Goal: Task Accomplishment & Management: Use online tool/utility

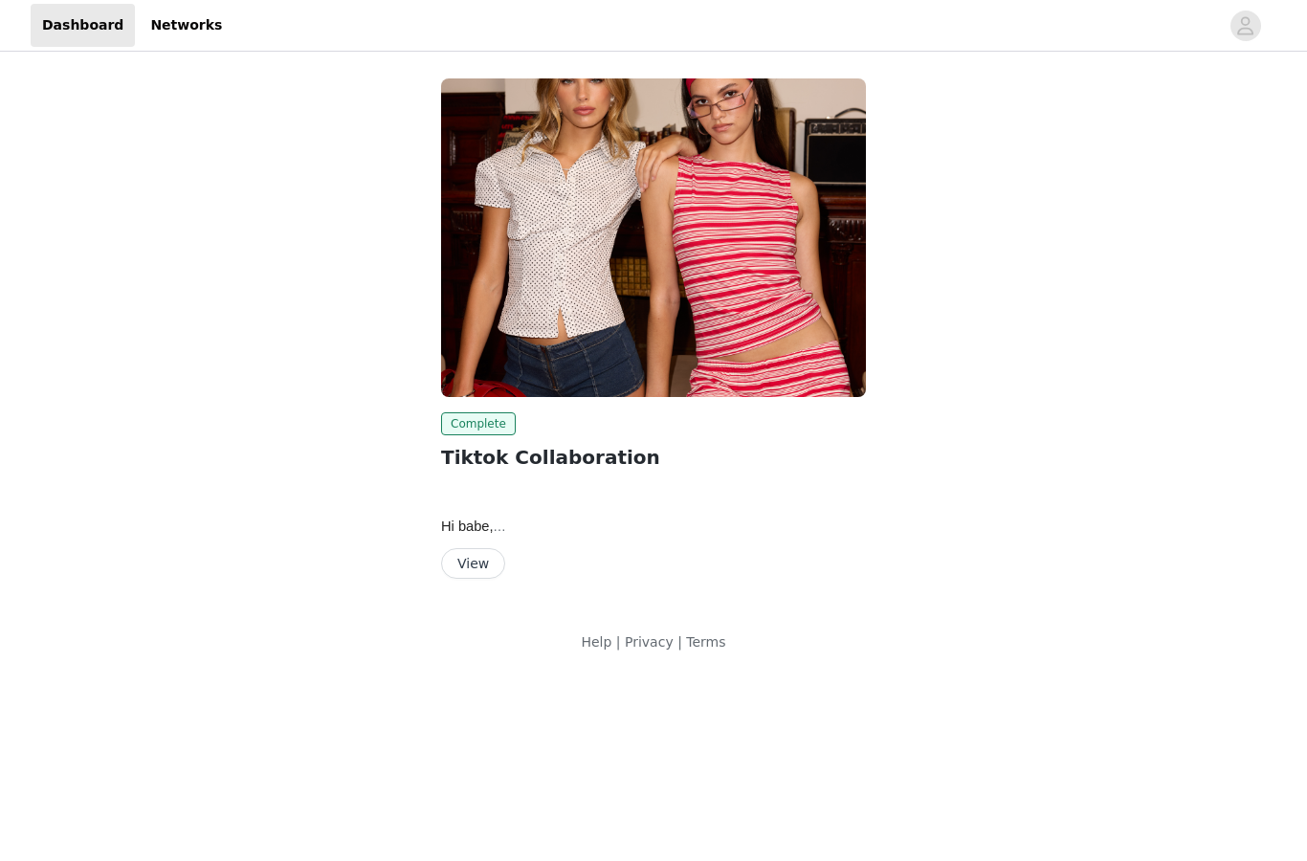
click at [457, 553] on button "View" at bounding box center [473, 563] width 64 height 31
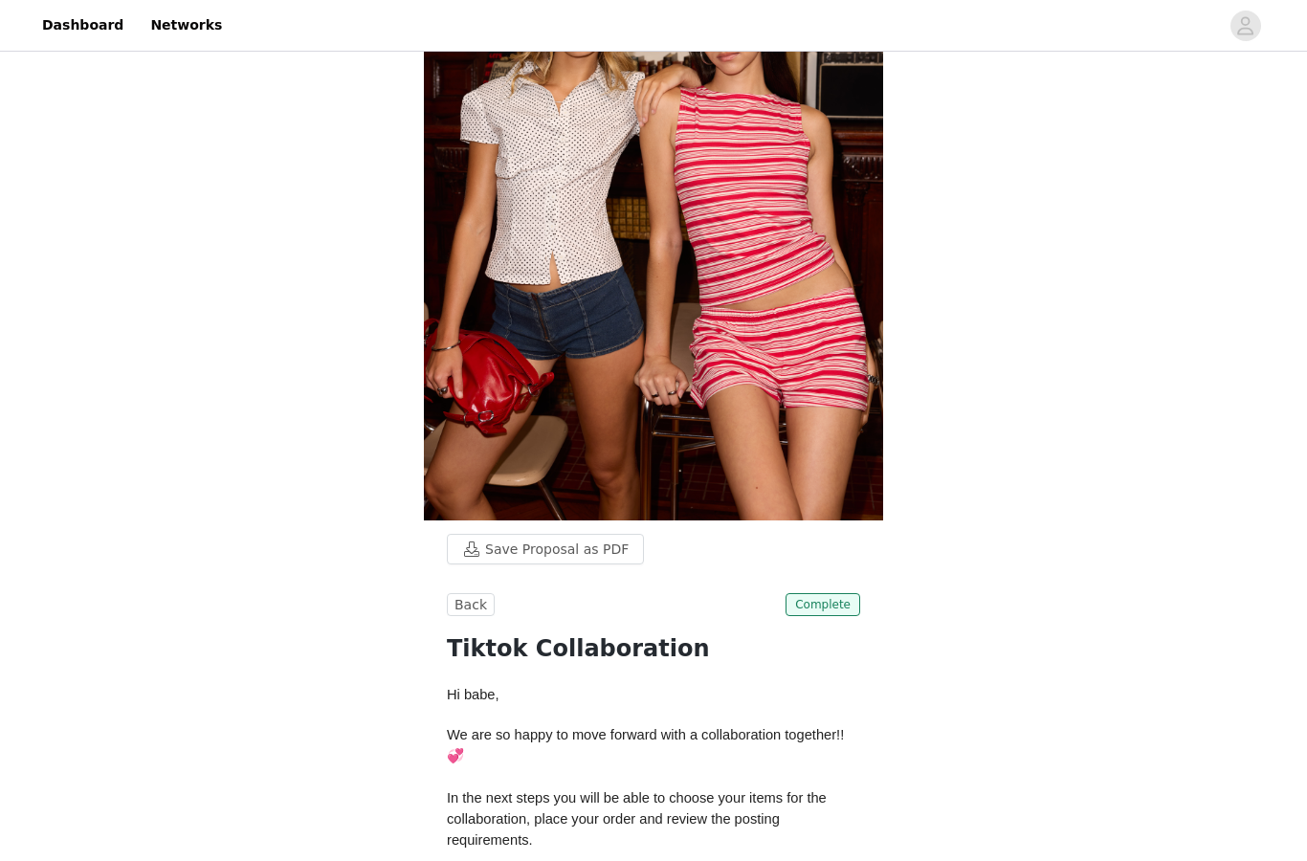
scroll to position [188, 0]
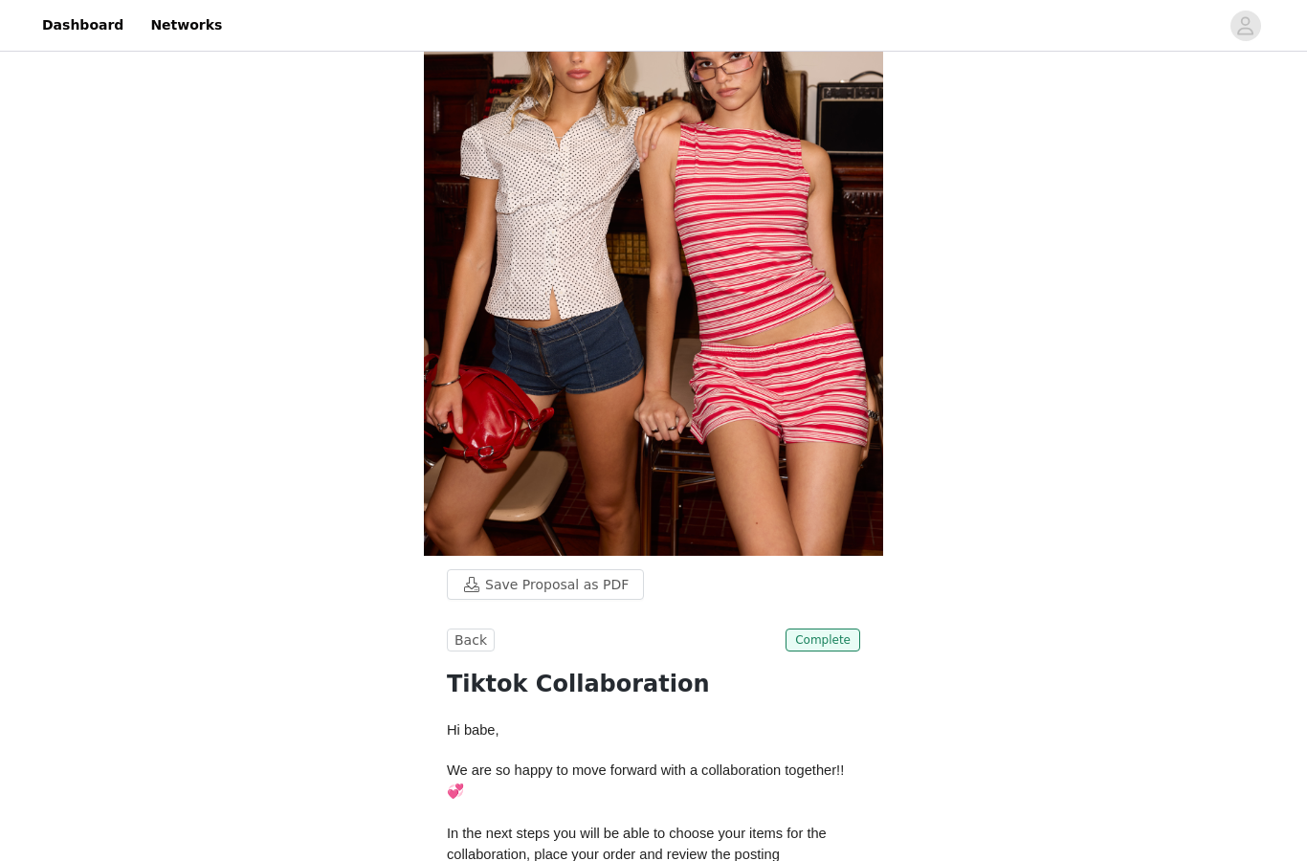
click at [819, 643] on span "Complete" at bounding box center [822, 639] width 75 height 23
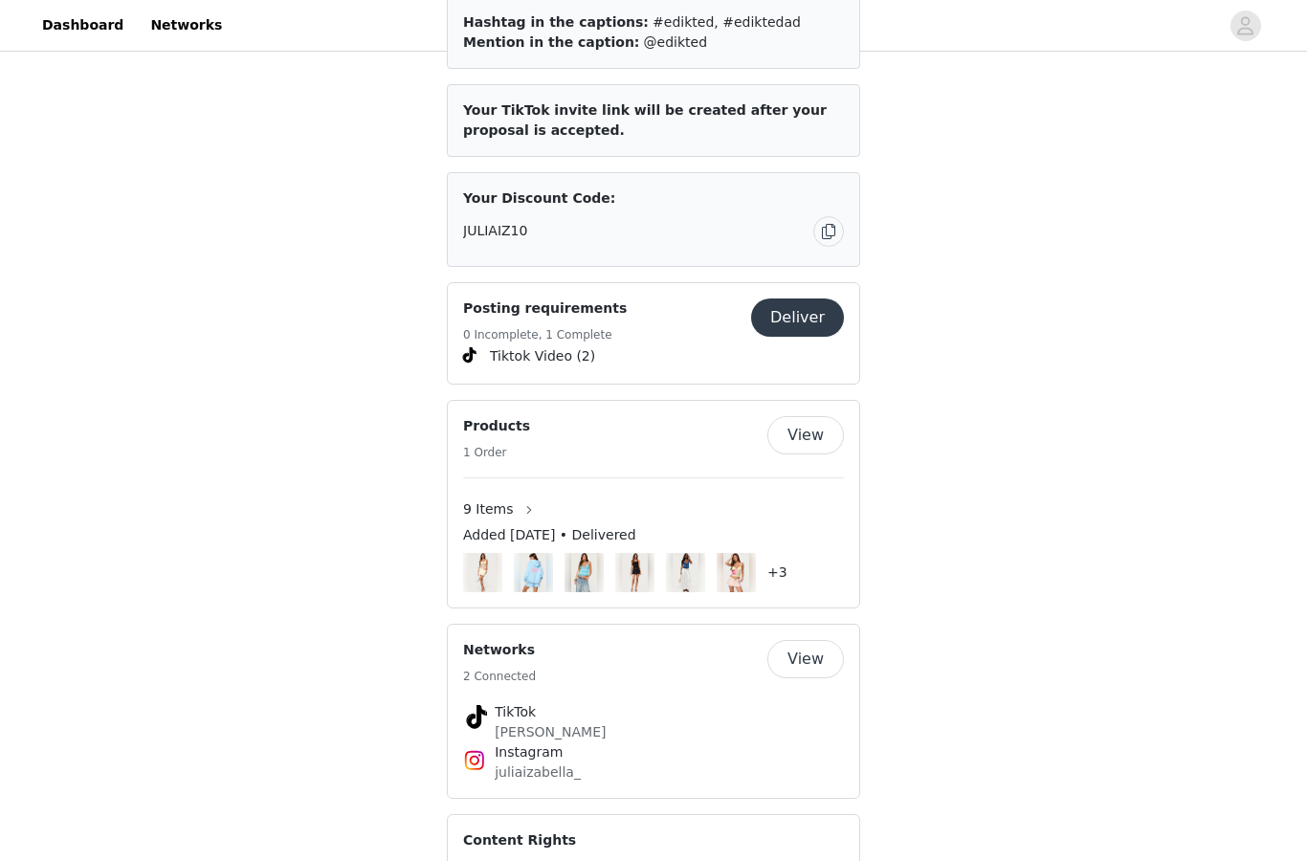
scroll to position [1235, 0]
click at [794, 308] on button "Deliver" at bounding box center [797, 318] width 93 height 38
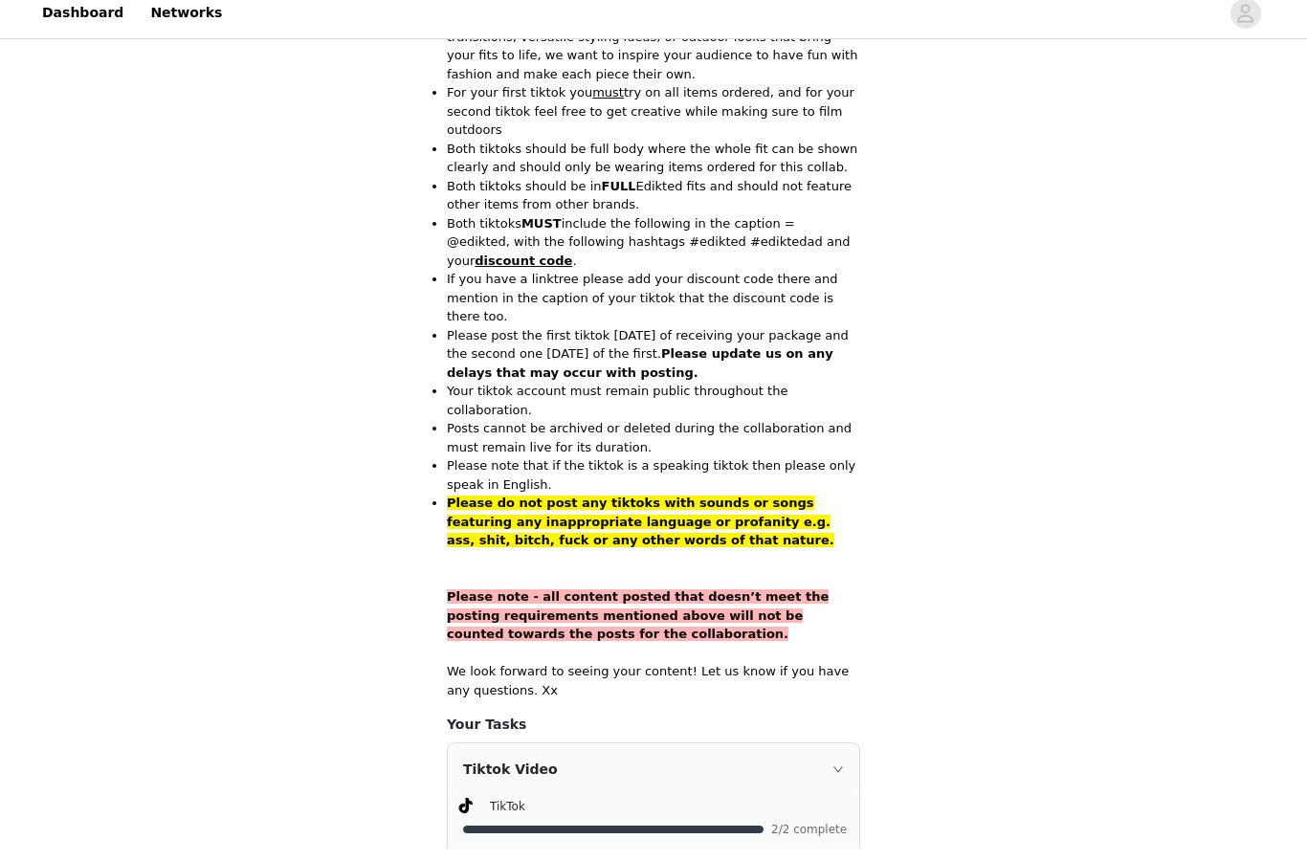
scroll to position [1149, 0]
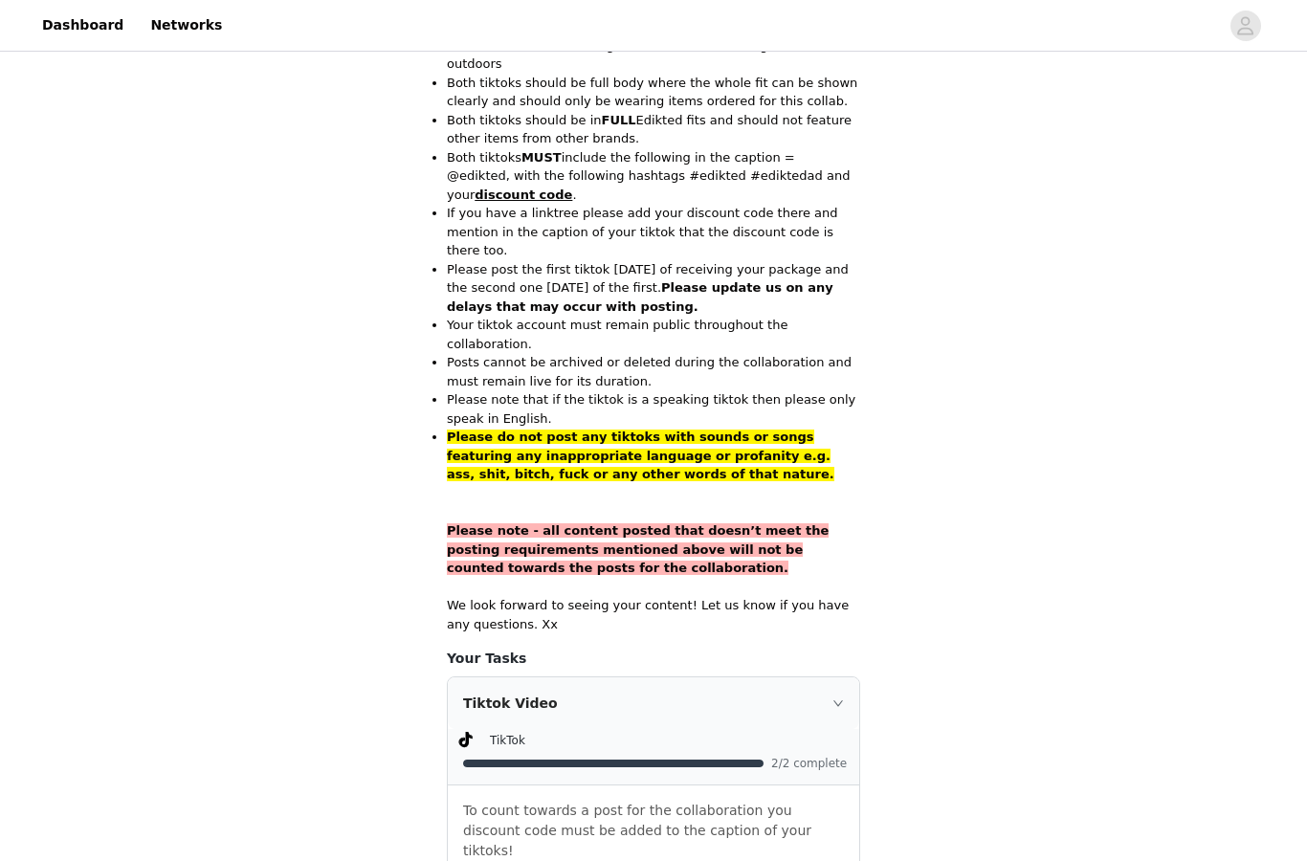
click at [819, 677] on div "Tiktok Video" at bounding box center [653, 703] width 411 height 52
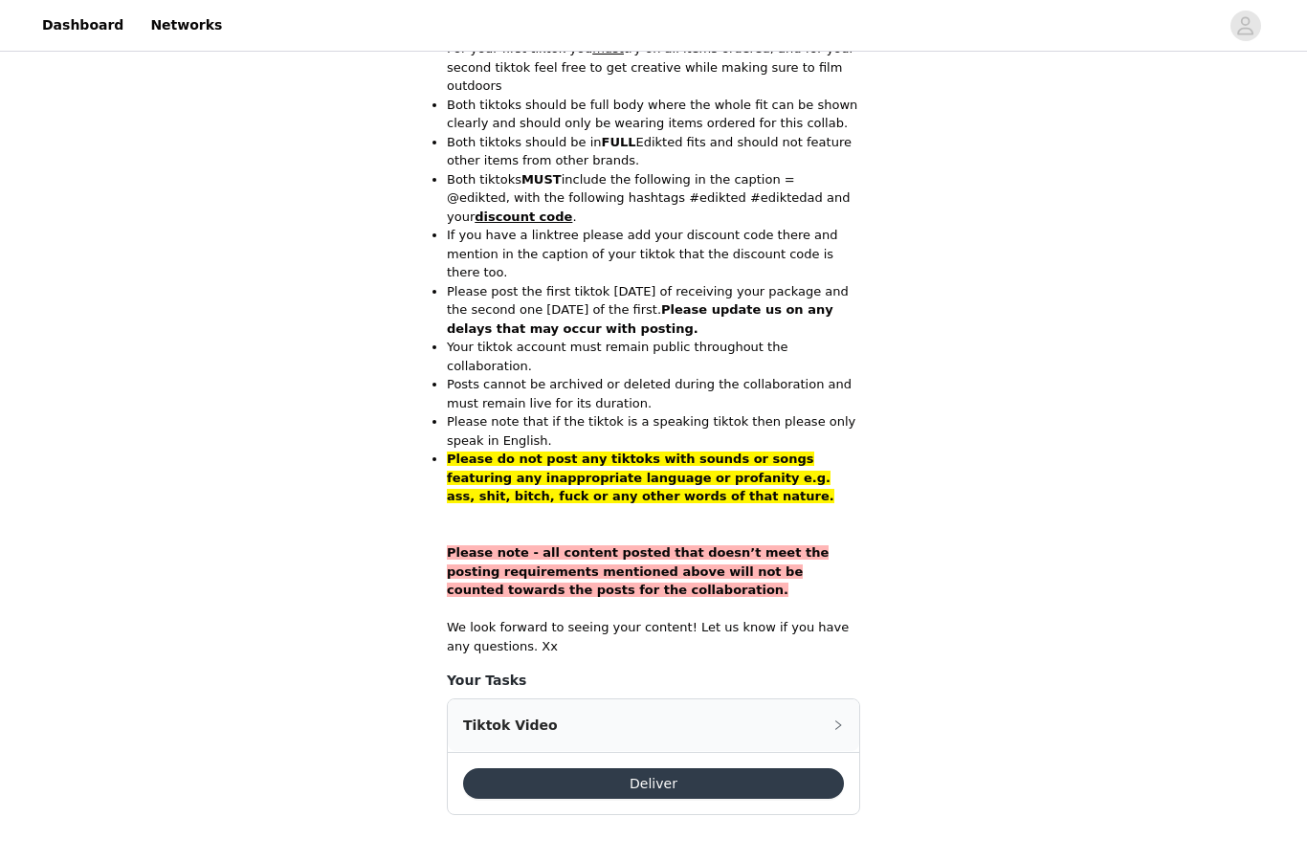
scroll to position [1037, 0]
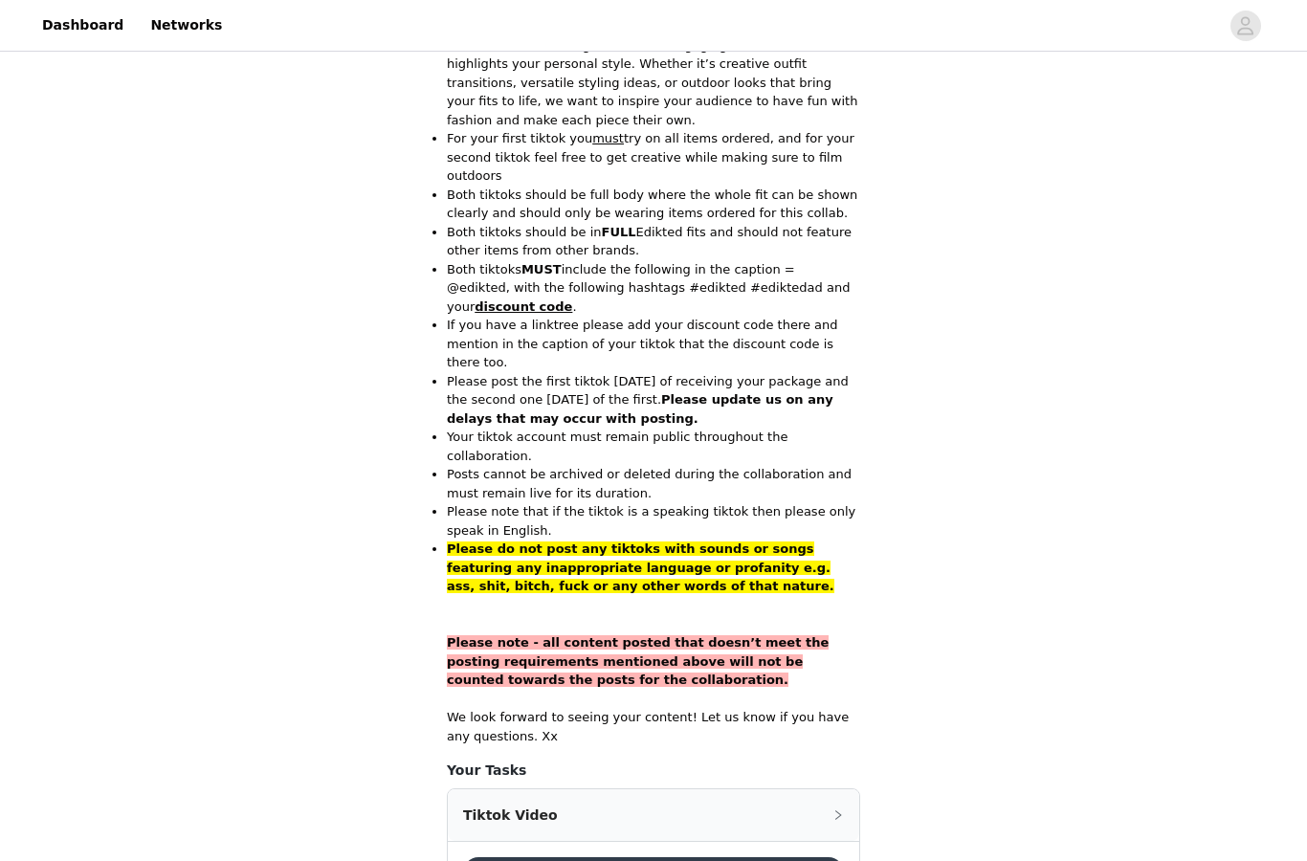
click at [832, 789] on div "Tiktok Video" at bounding box center [653, 815] width 411 height 52
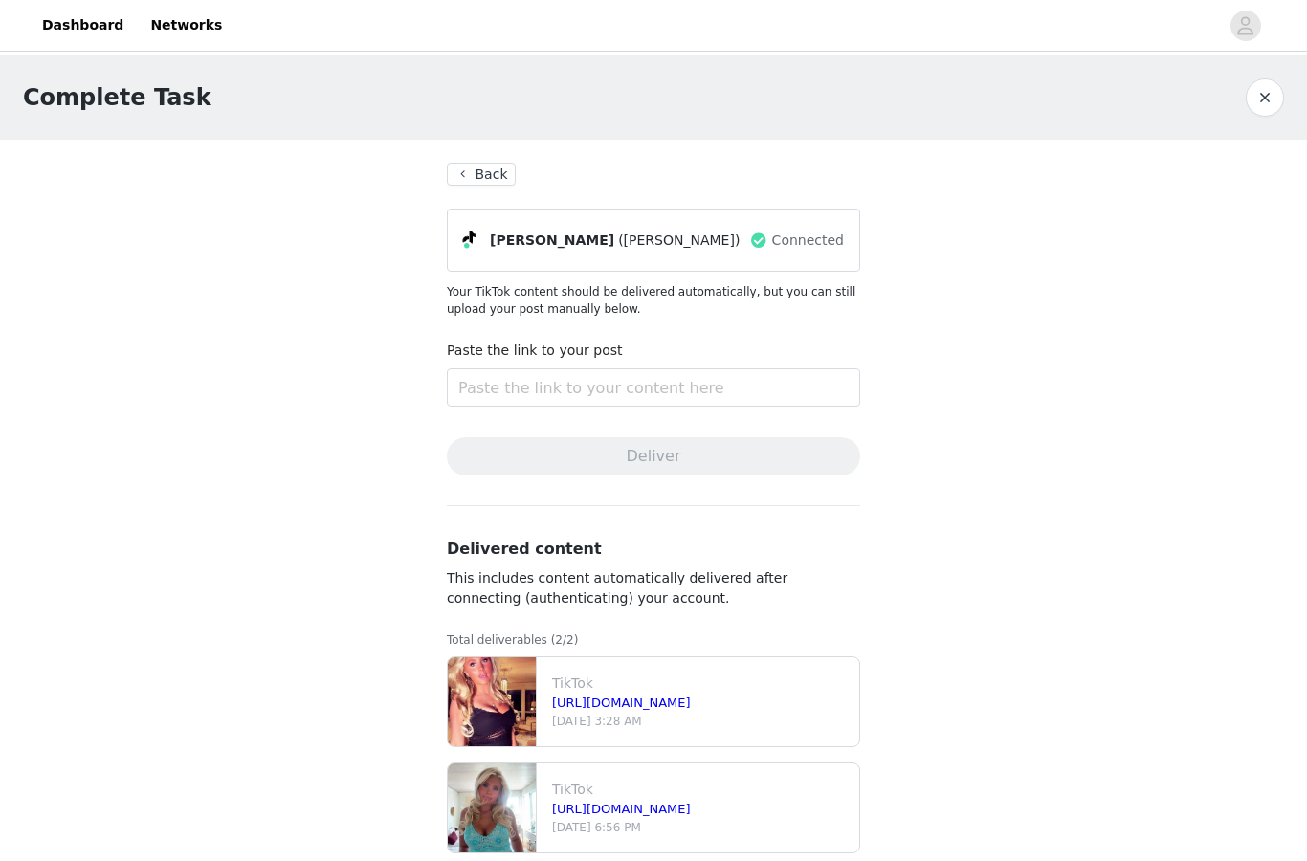
scroll to position [31, 0]
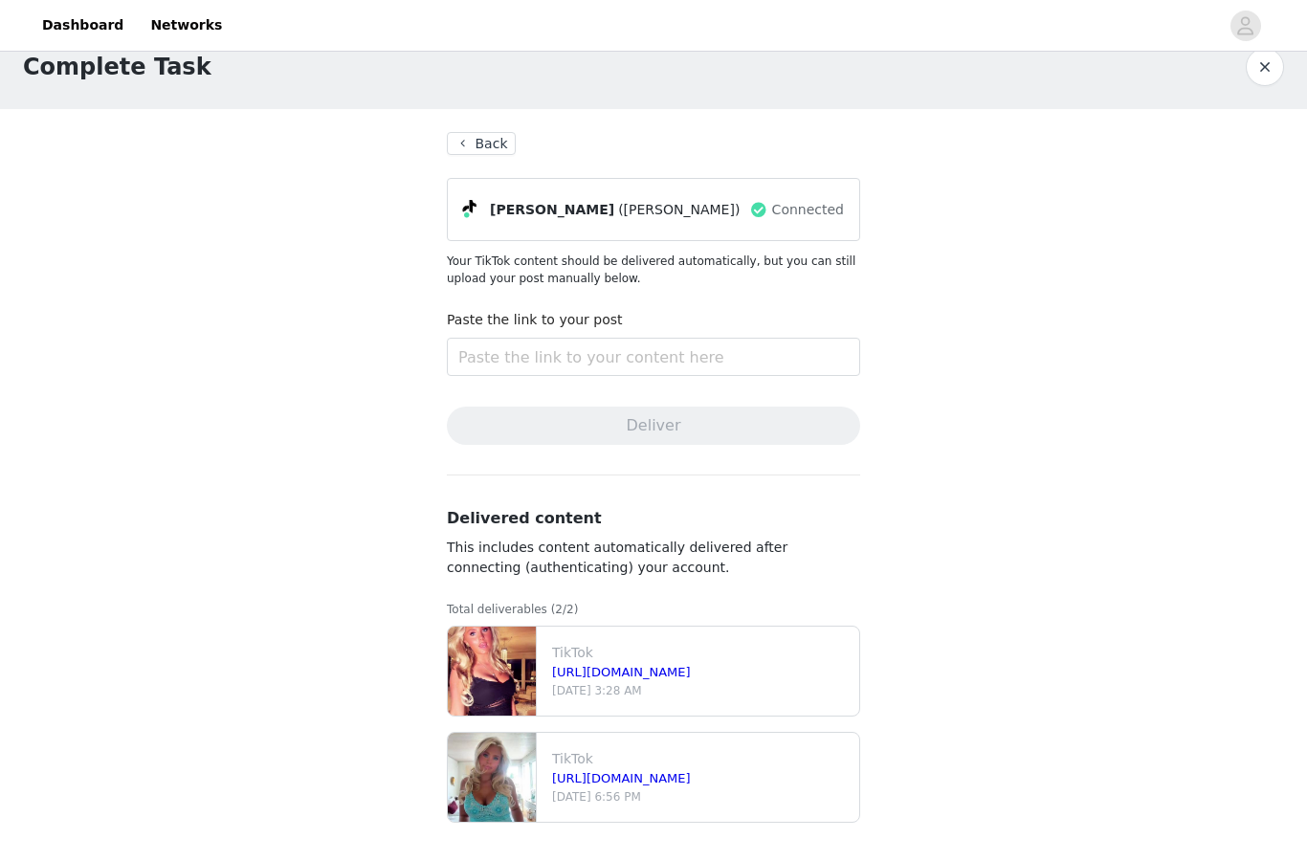
click at [486, 149] on button "Back" at bounding box center [481, 143] width 69 height 23
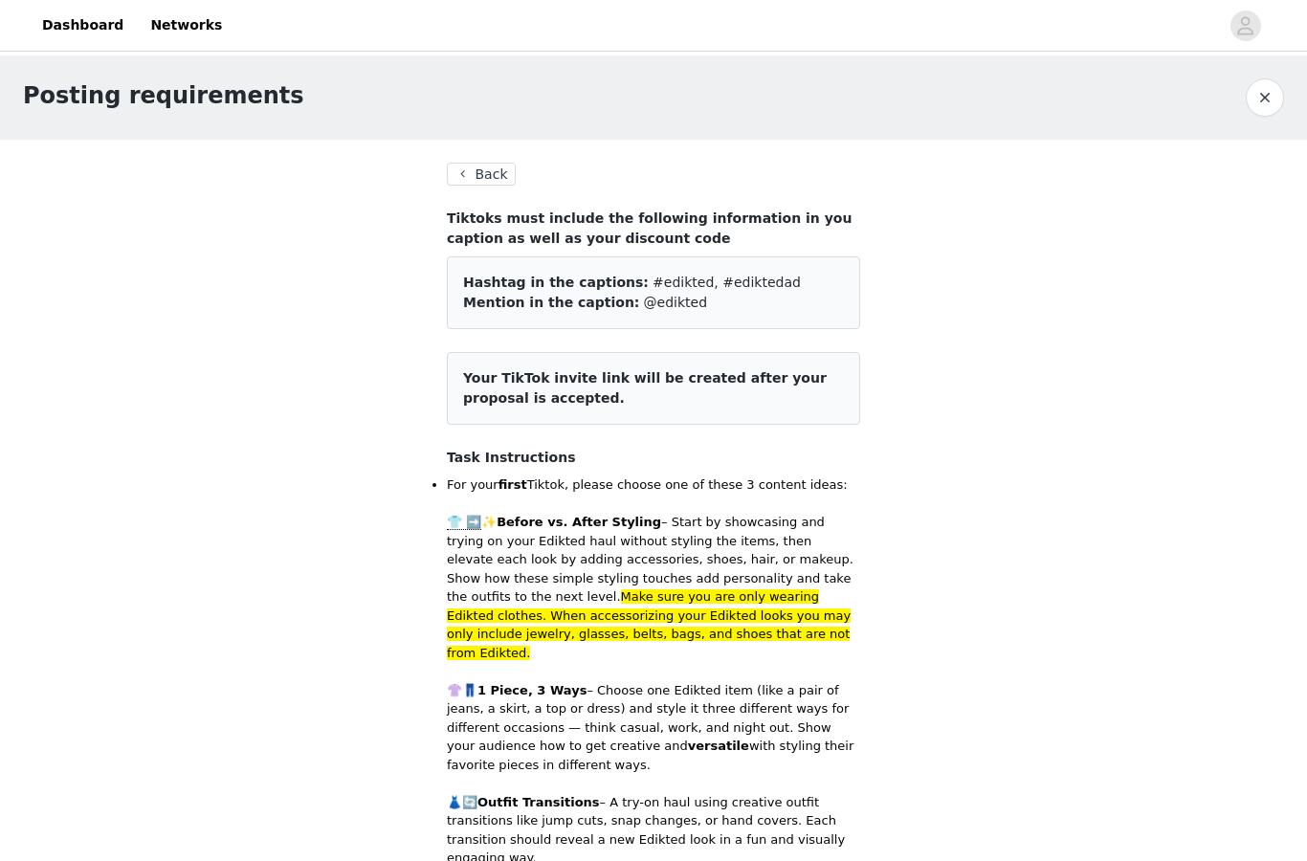
click at [473, 185] on button "Back" at bounding box center [481, 174] width 69 height 23
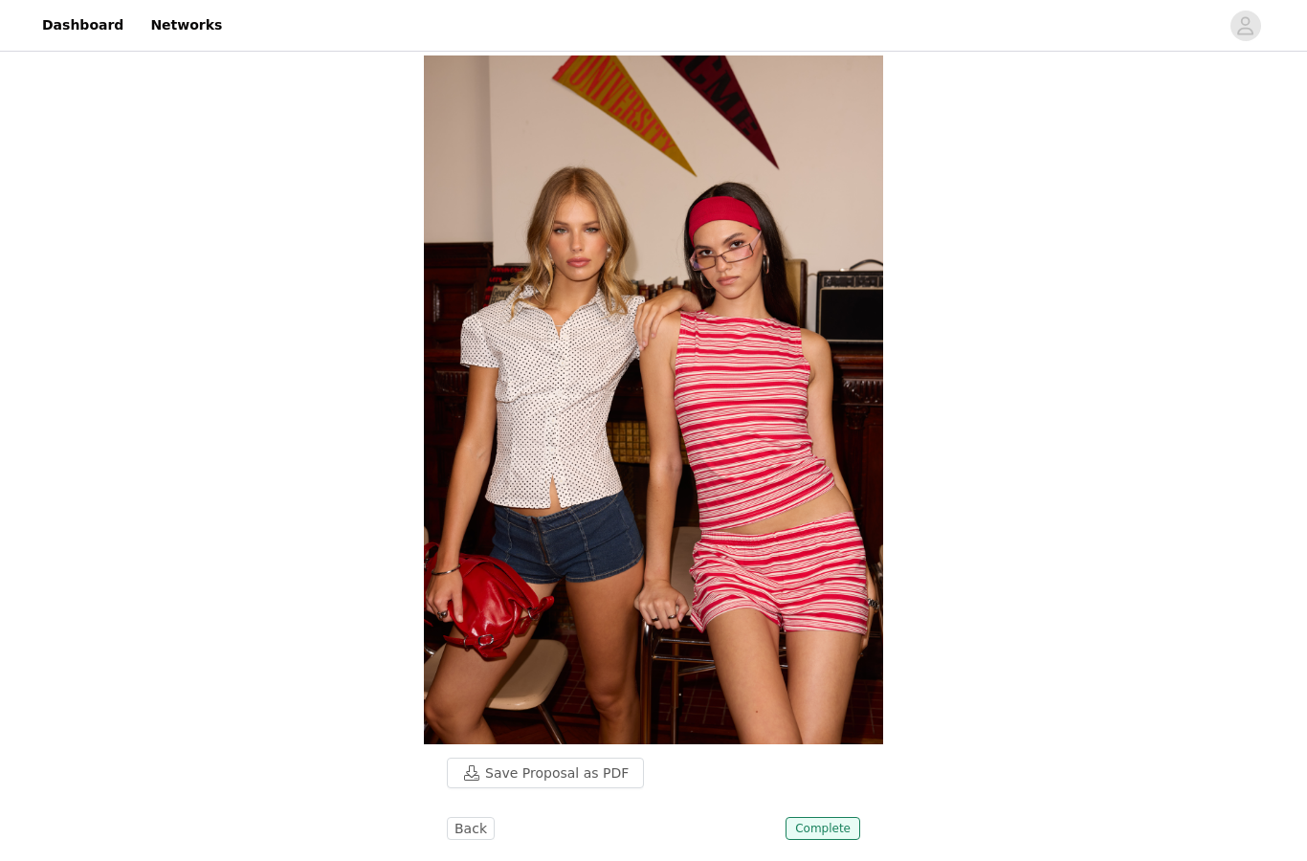
click at [510, 772] on button "Save Proposal as PDF" at bounding box center [545, 773] width 197 height 31
